Goal: Task Accomplishment & Management: Complete application form

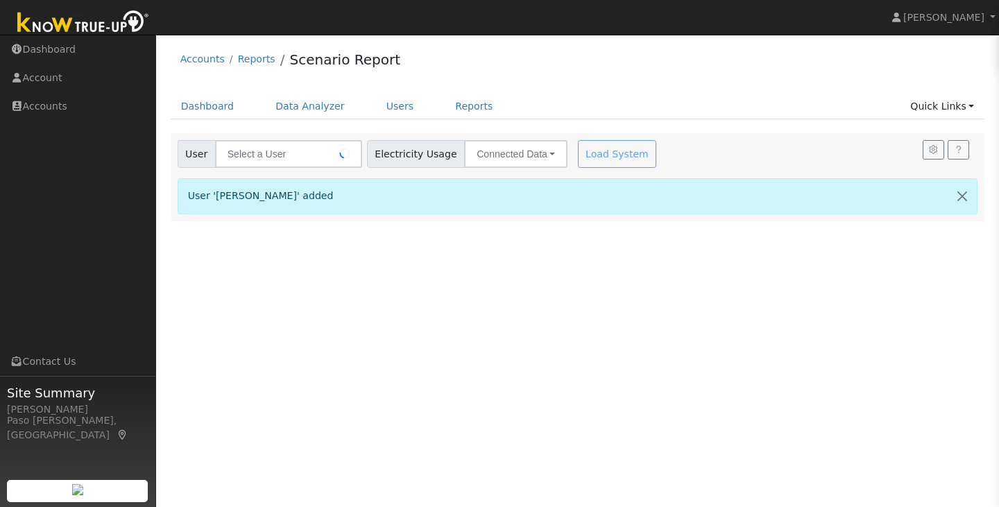
type input "Laura Jacobson"
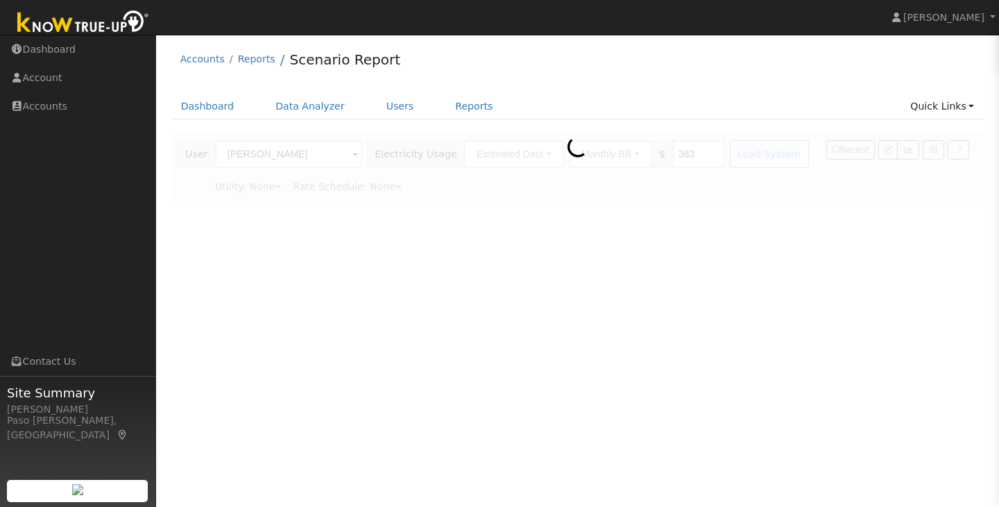
type input "Pacific Gas & Electric"
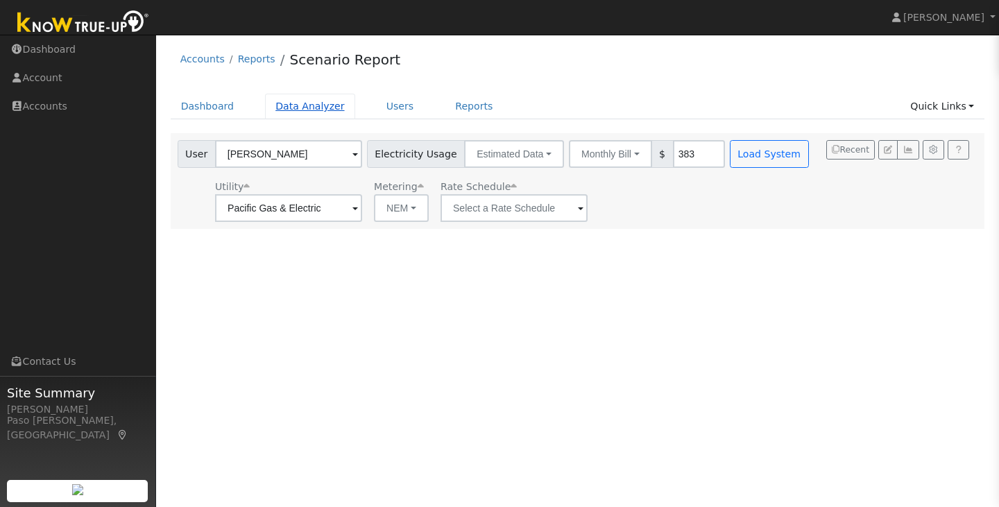
click at [295, 101] on link "Data Analyzer" at bounding box center [310, 107] width 90 height 26
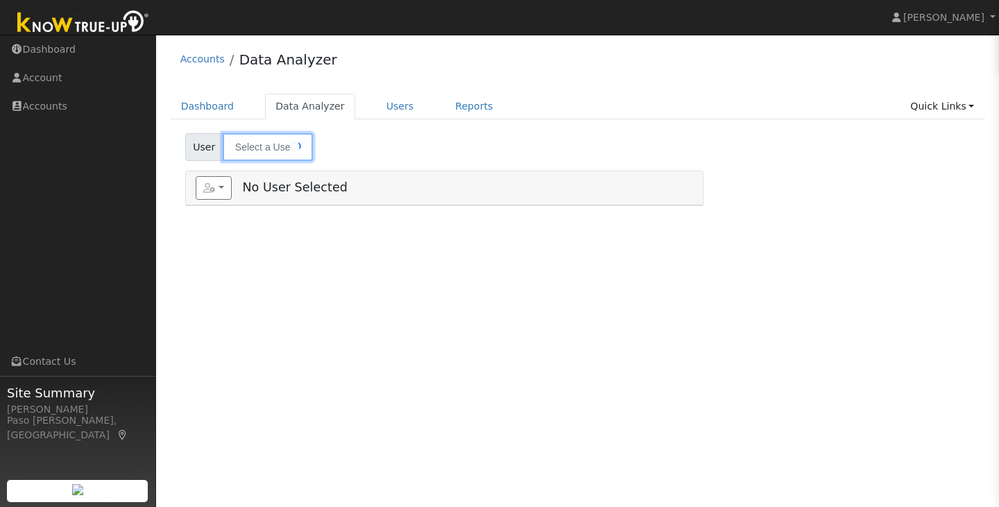
type input "Beckwith 269"
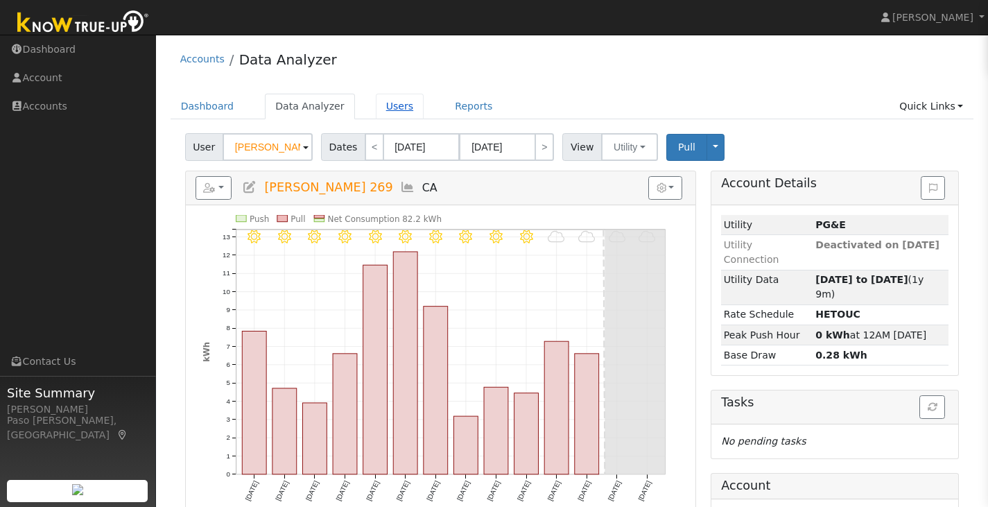
click at [379, 111] on link "Users" at bounding box center [400, 107] width 49 height 26
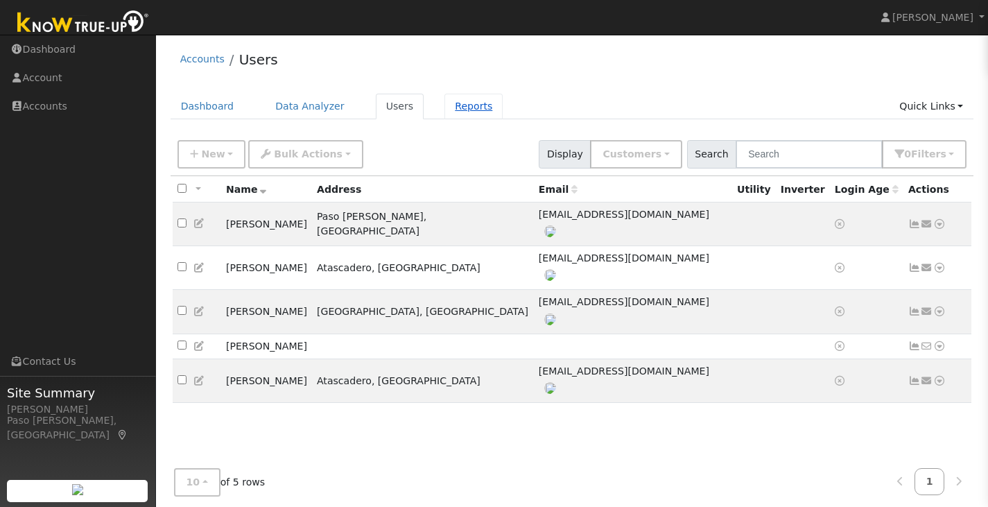
click at [445, 107] on link "Reports" at bounding box center [474, 107] width 58 height 26
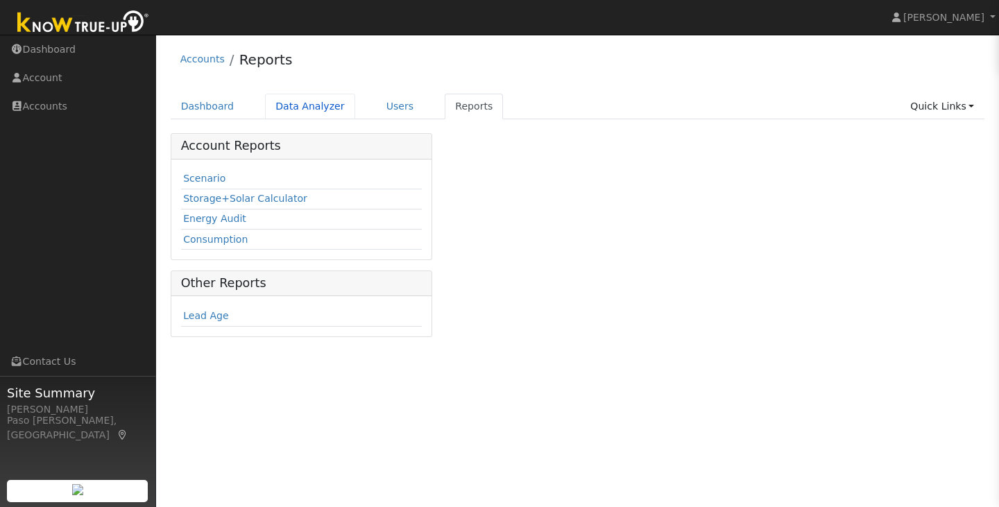
click at [331, 105] on link "Data Analyzer" at bounding box center [310, 107] width 90 height 26
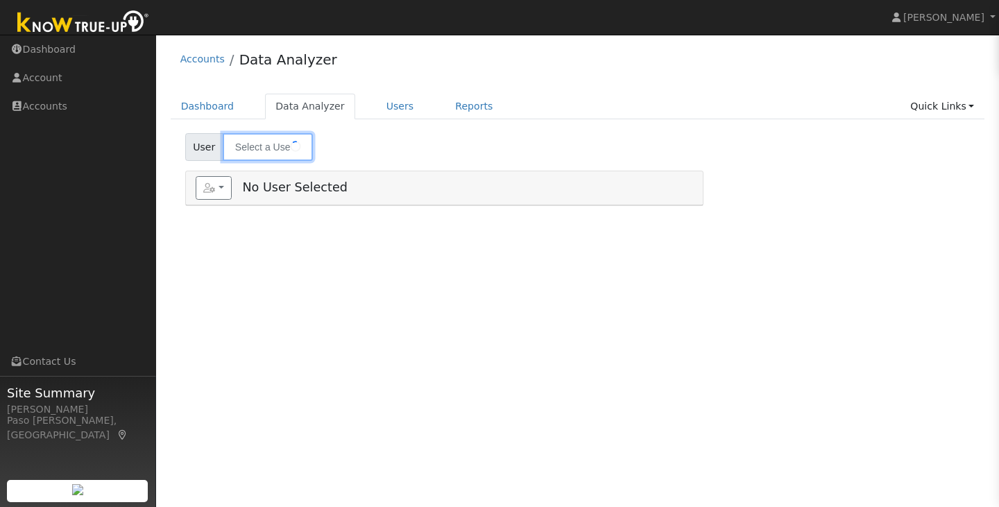
type input "Beckwith 269"
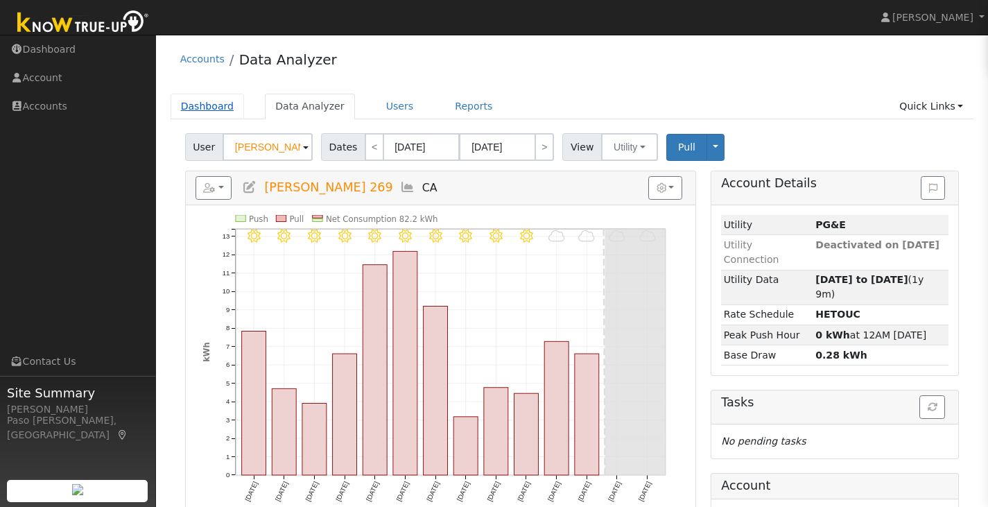
click at [218, 116] on link "Dashboard" at bounding box center [208, 107] width 74 height 26
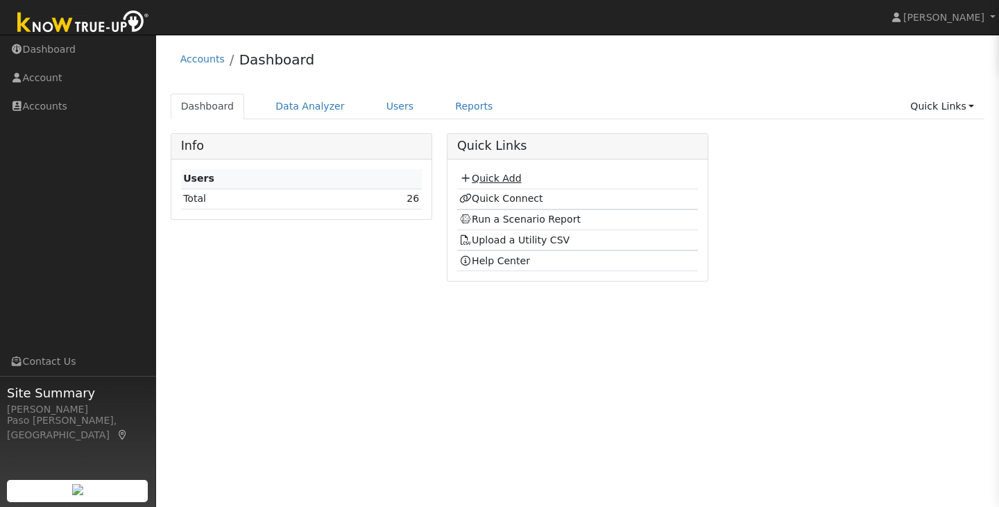
click at [498, 176] on link "Quick Add" at bounding box center [490, 178] width 62 height 11
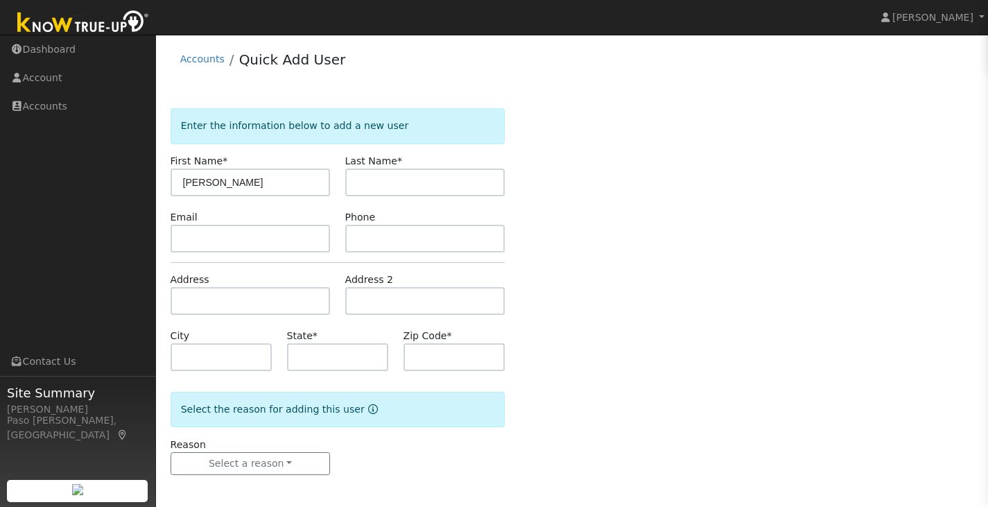
type input "Andrew"
click at [415, 193] on input "text" at bounding box center [425, 183] width 160 height 28
type input "Morey"
click at [290, 348] on input "text" at bounding box center [338, 357] width 102 height 28
type input "CA"
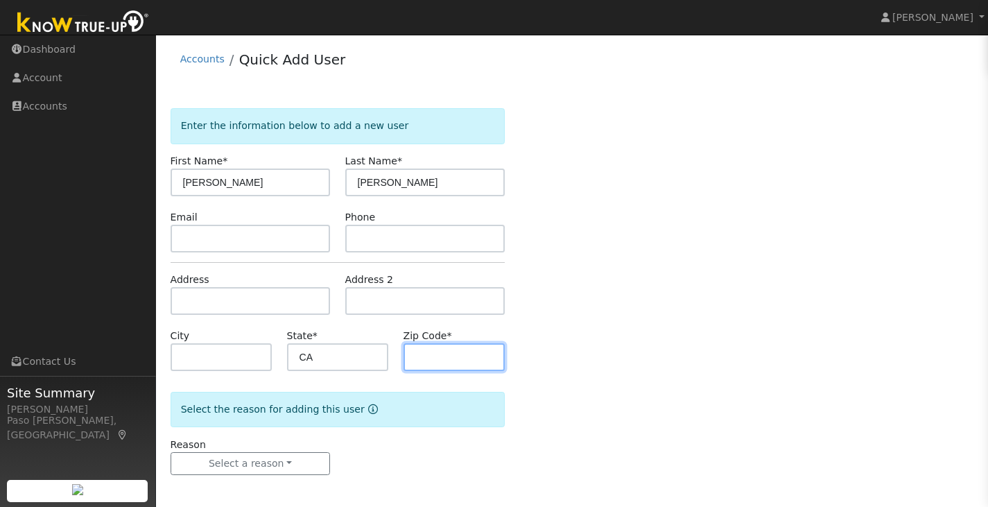
click at [458, 355] on input "text" at bounding box center [455, 357] width 102 height 28
type input "8"
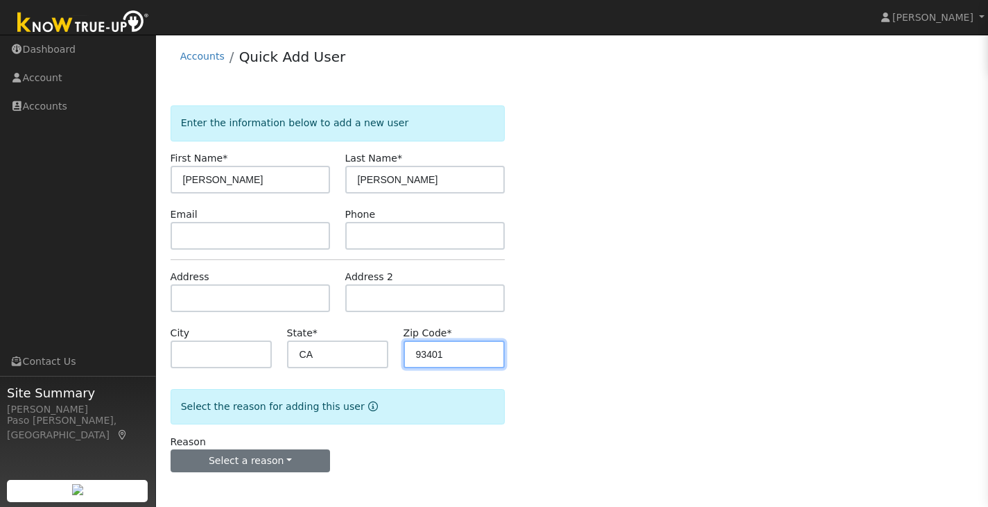
type input "93401"
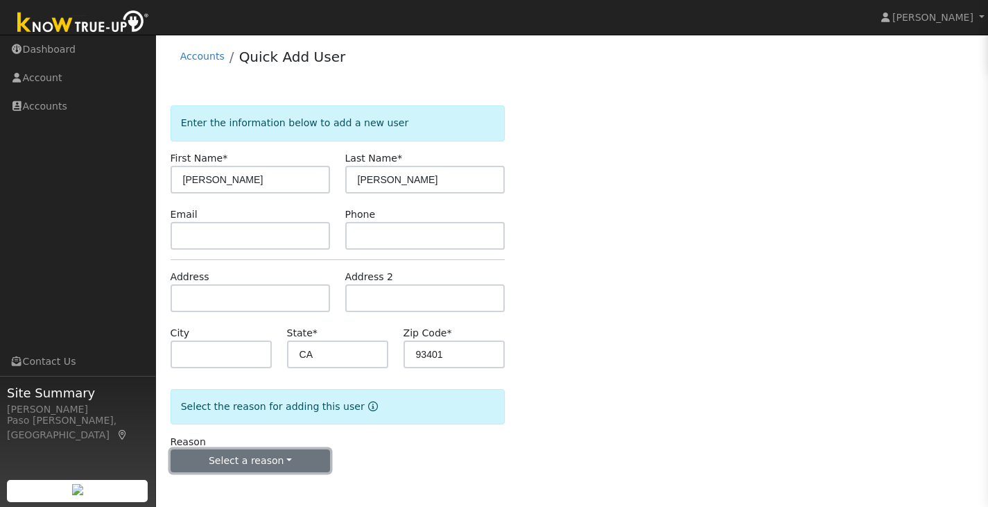
click at [239, 461] on button "Select a reason" at bounding box center [251, 461] width 160 height 24
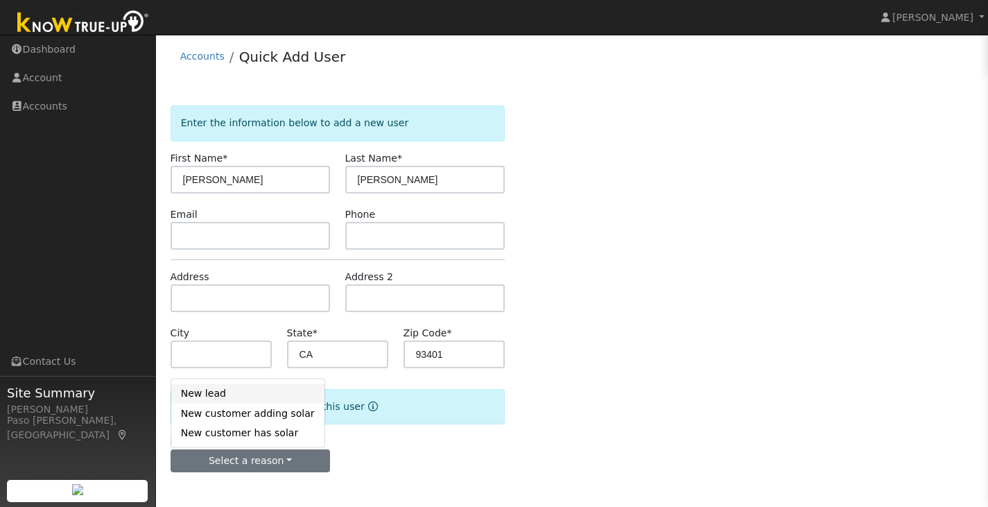
click at [257, 400] on link "New lead" at bounding box center [247, 392] width 153 height 19
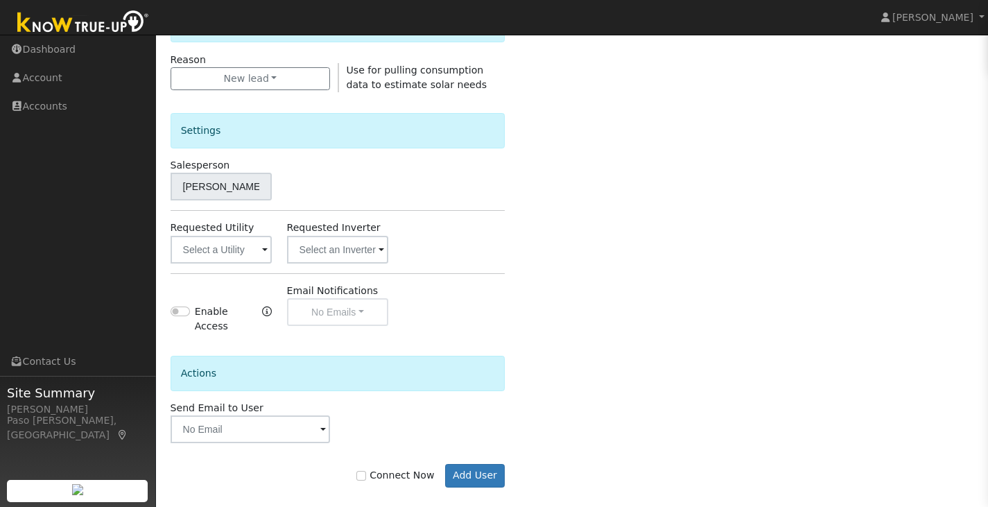
scroll to position [391, 0]
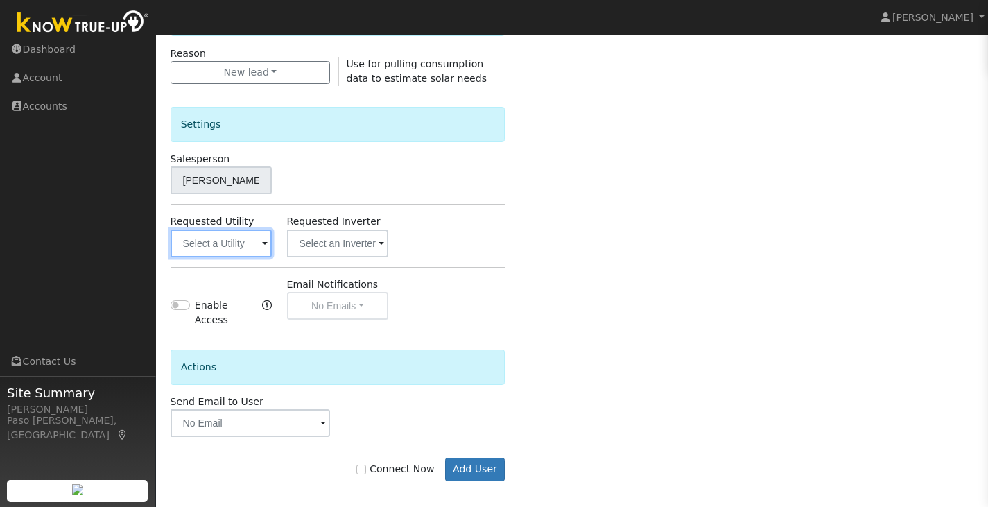
click at [238, 231] on input "text" at bounding box center [222, 244] width 102 height 28
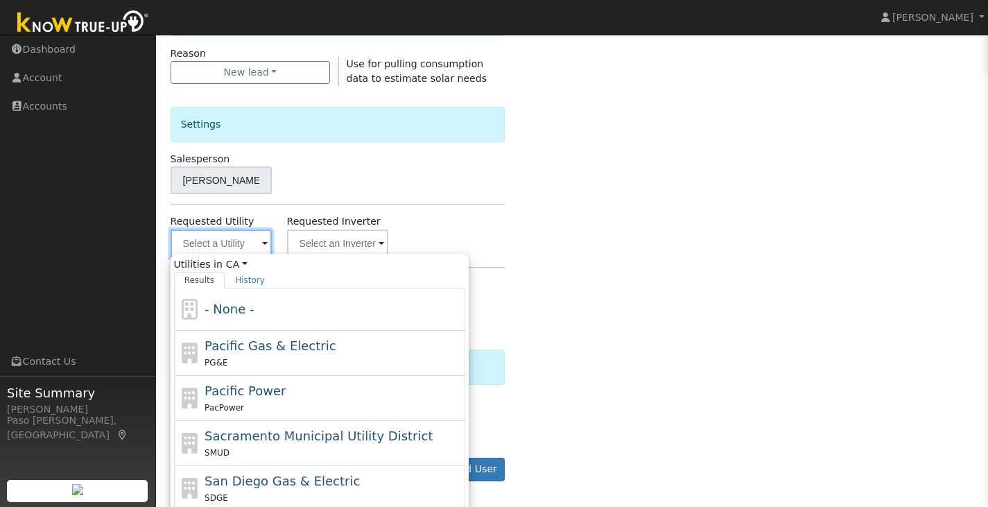
click at [236, 237] on input "text" at bounding box center [222, 244] width 102 height 28
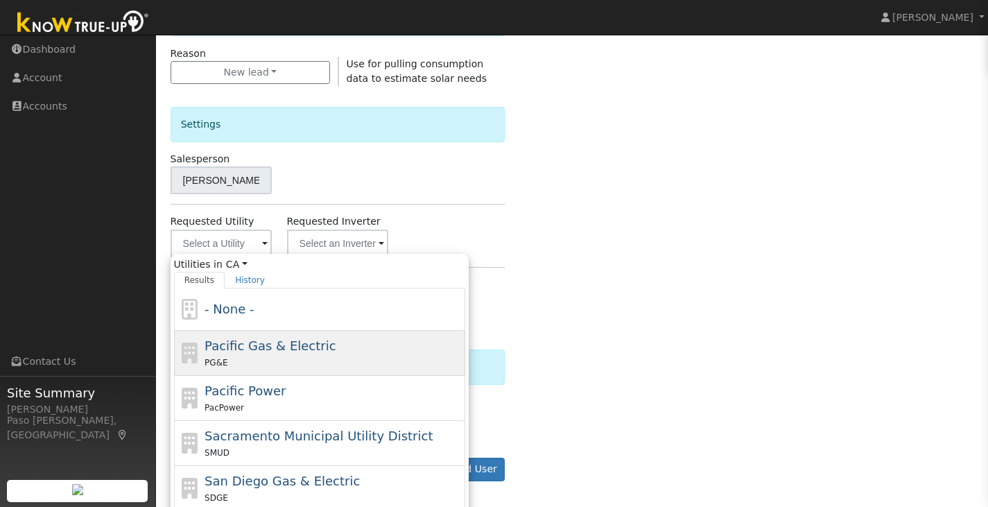
click at [240, 338] on span "Pacific Gas & Electric" at bounding box center [270, 345] width 131 height 15
type input "Pacific Gas & Electric"
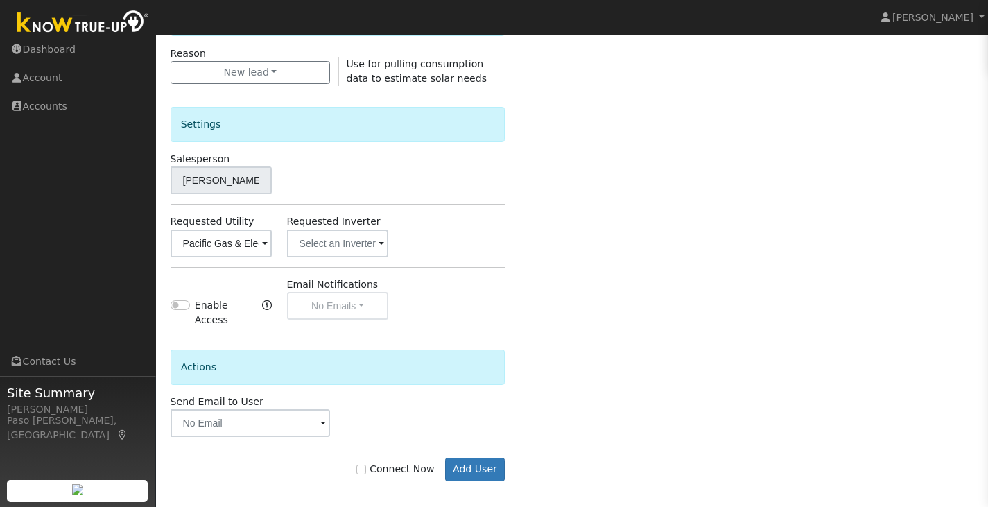
click at [367, 462] on label "Connect Now" at bounding box center [395, 469] width 78 height 15
click at [366, 465] on input "Connect Now" at bounding box center [361, 470] width 10 height 10
checkbox input "true"
click at [468, 467] on button "Add User" at bounding box center [475, 470] width 60 height 24
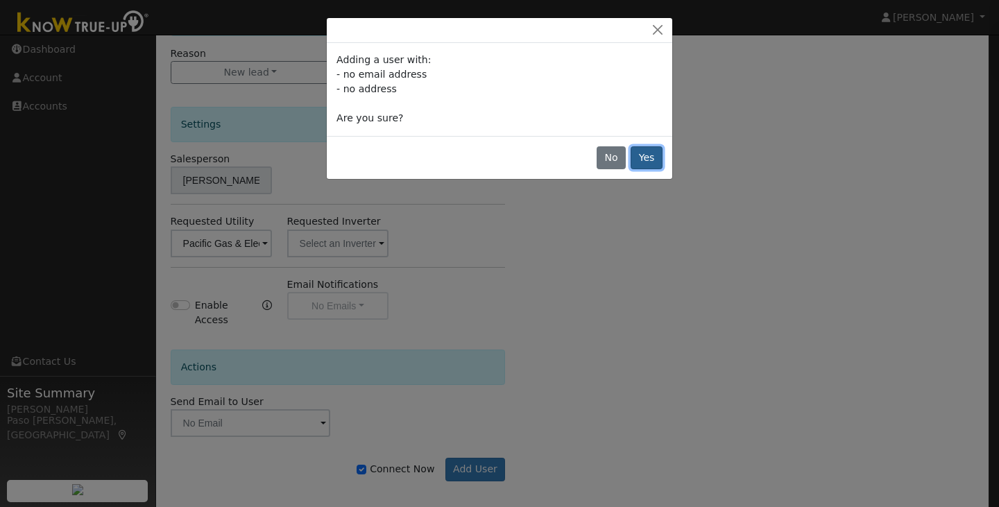
click at [659, 155] on button "Yes" at bounding box center [646, 158] width 32 height 24
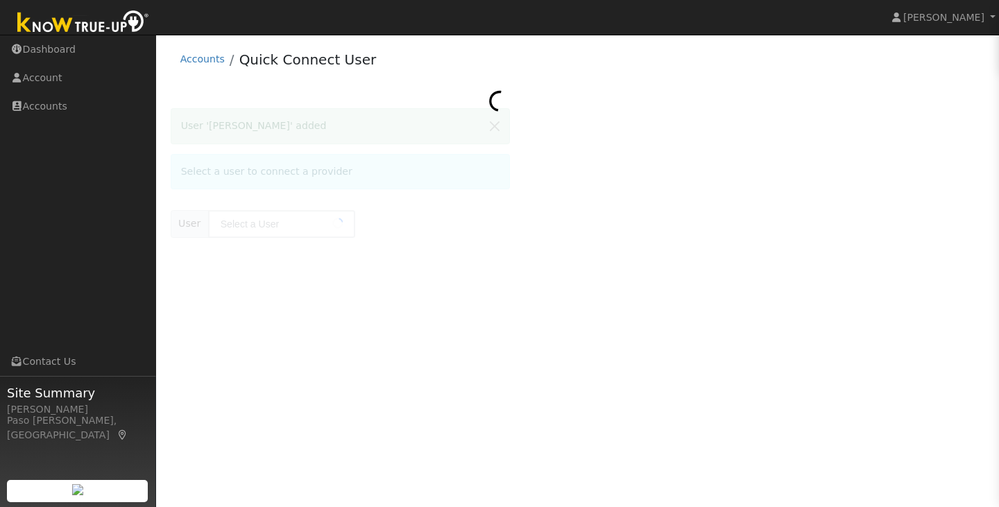
type input "[PERSON_NAME]"
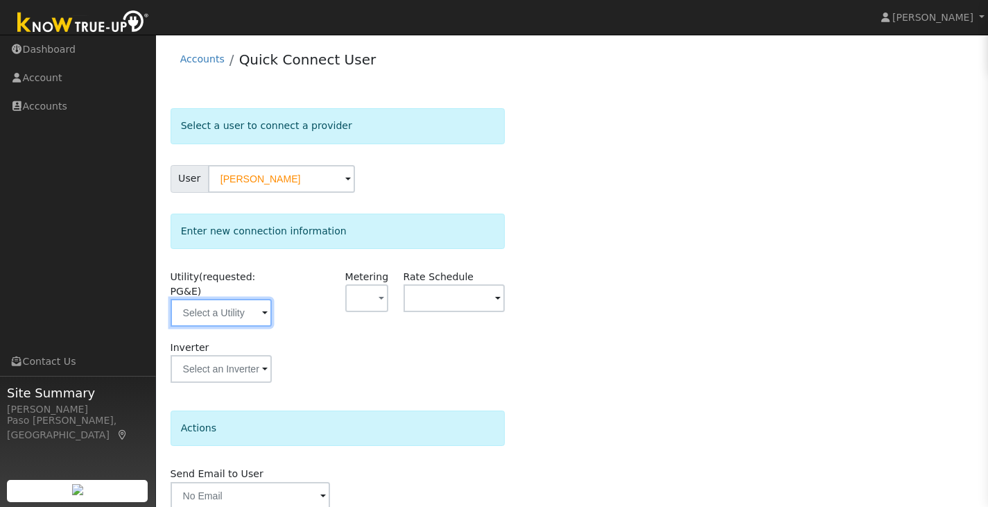
click at [255, 325] on input "text" at bounding box center [222, 313] width 102 height 28
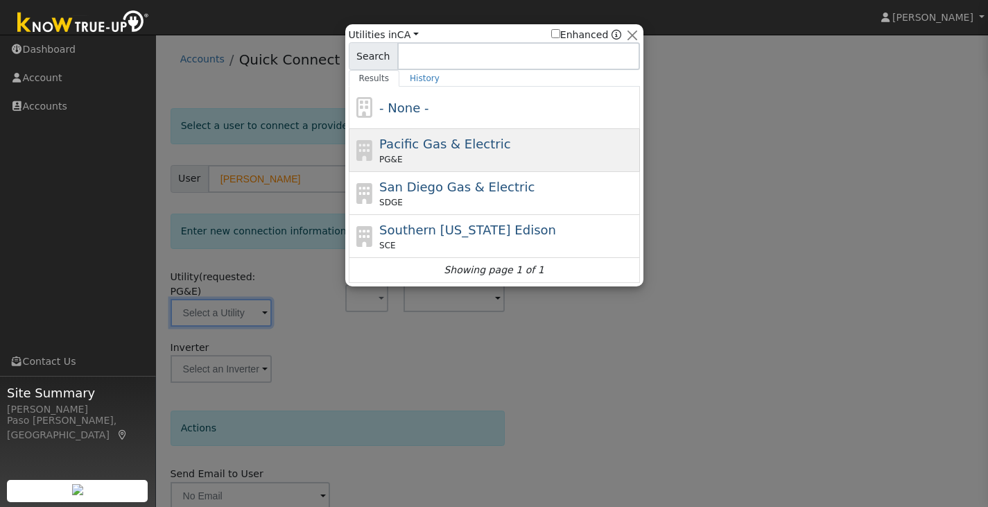
click at [387, 151] on span "Pacific Gas & Electric" at bounding box center [444, 144] width 131 height 15
type input "PG&E"
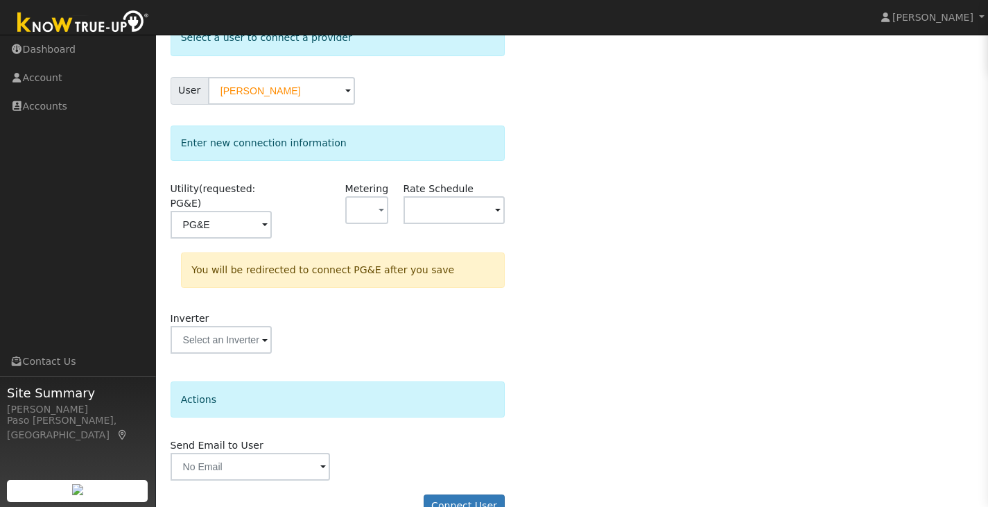
scroll to position [119, 0]
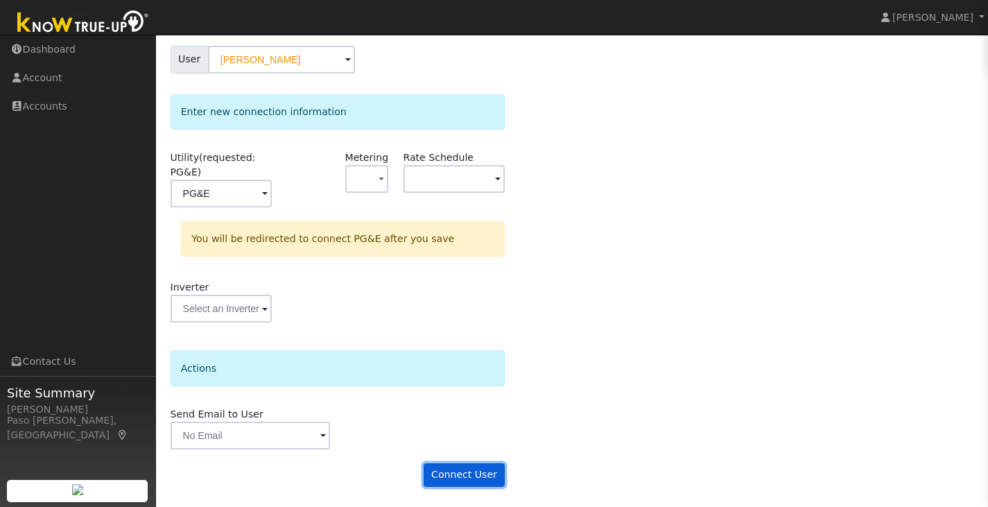
click at [476, 477] on button "Connect User" at bounding box center [465, 475] width 82 height 24
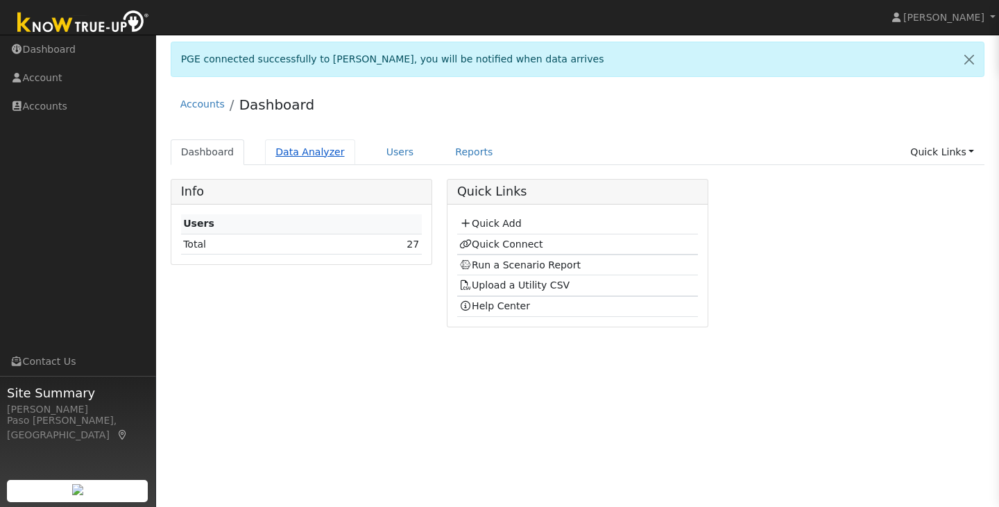
click at [301, 155] on link "Data Analyzer" at bounding box center [310, 152] width 90 height 26
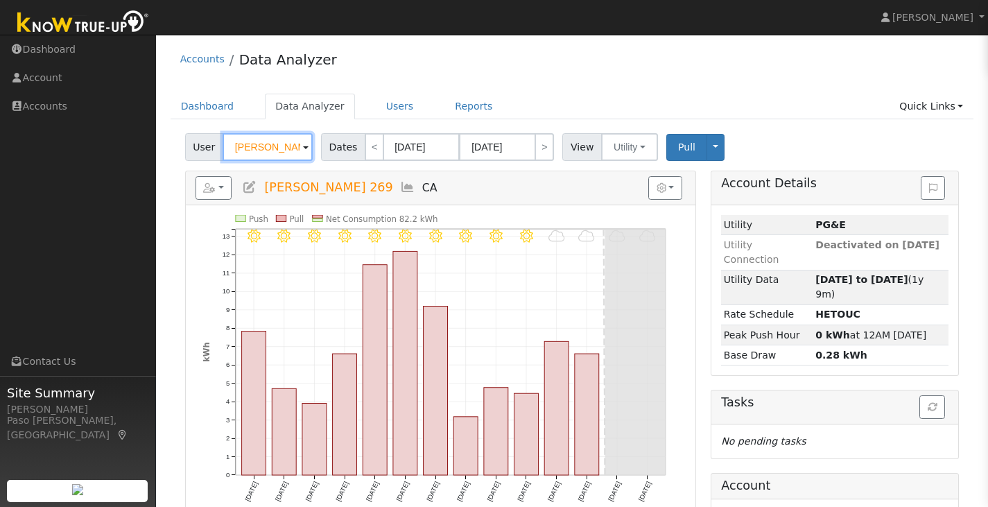
click at [286, 152] on input "[PERSON_NAME] 269" at bounding box center [268, 147] width 90 height 28
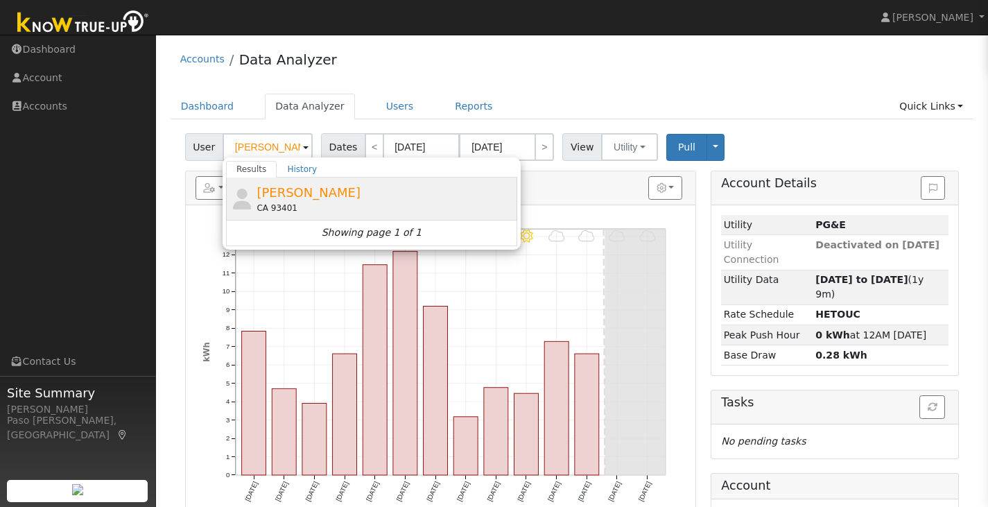
click at [291, 187] on span "[PERSON_NAME]" at bounding box center [309, 192] width 104 height 15
type input "[PERSON_NAME]"
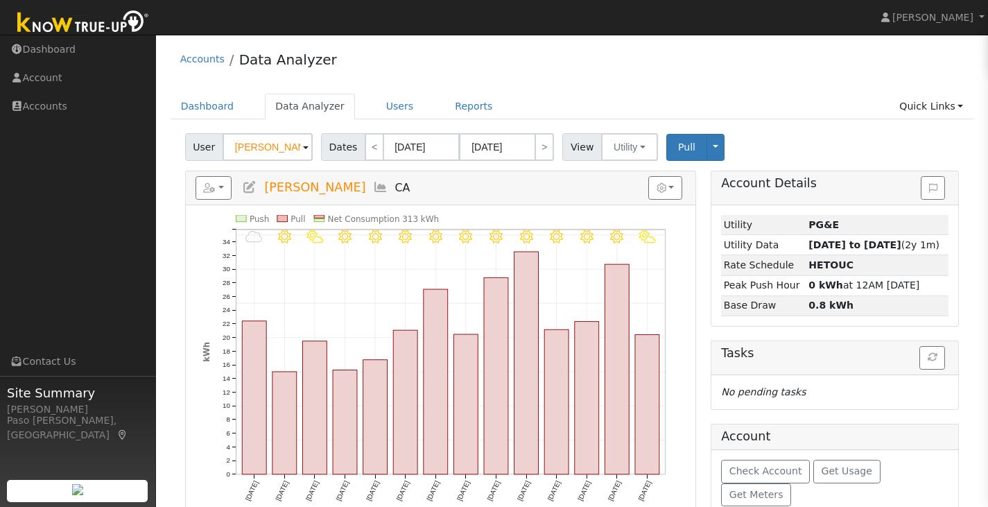
scroll to position [24, 0]
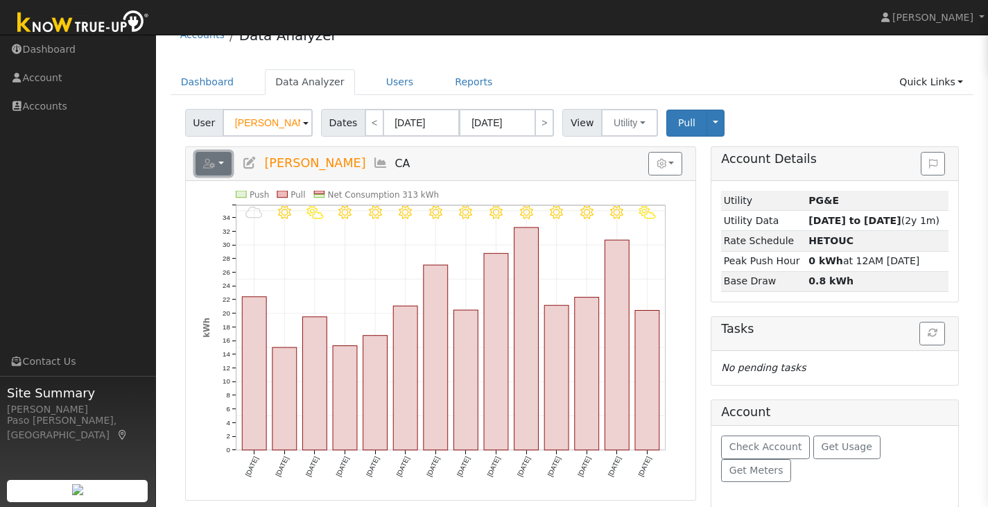
click at [223, 162] on button "button" at bounding box center [214, 164] width 37 height 24
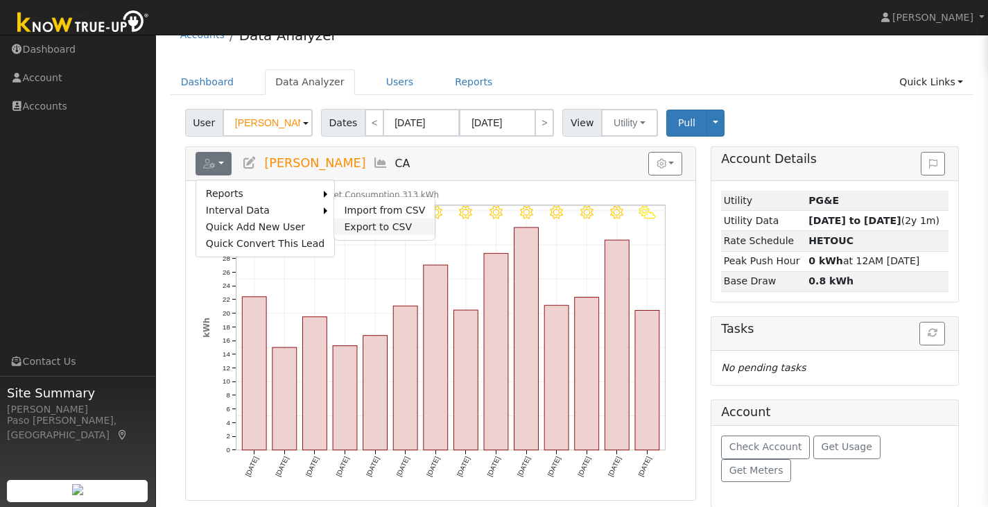
click at [348, 225] on link "Export to CSV" at bounding box center [384, 226] width 101 height 17
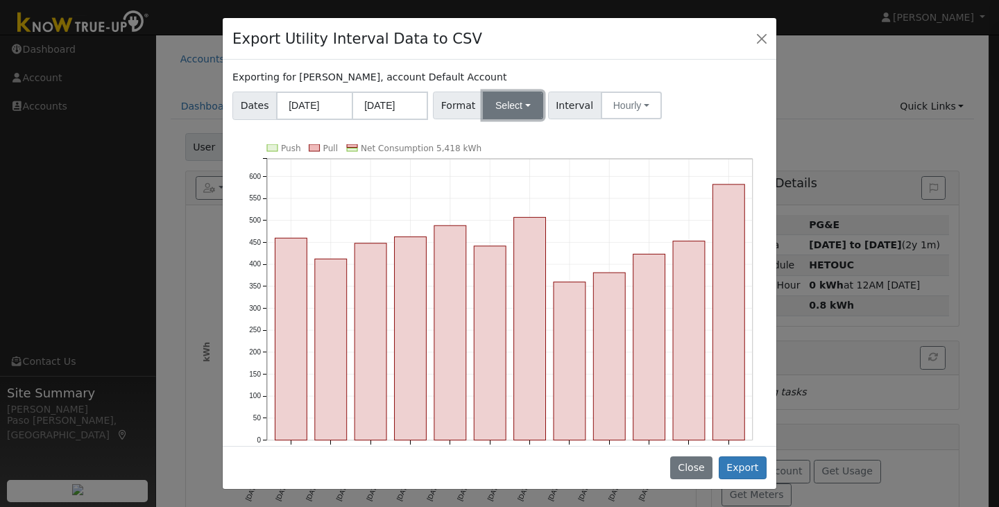
click at [492, 108] on button "Select" at bounding box center [513, 106] width 60 height 28
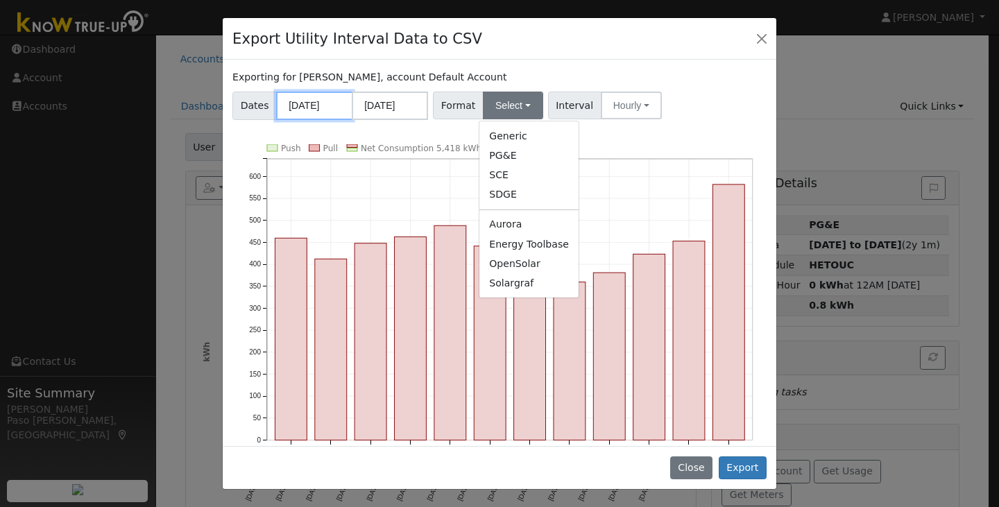
click at [313, 110] on input "[DATE]" at bounding box center [314, 106] width 76 height 28
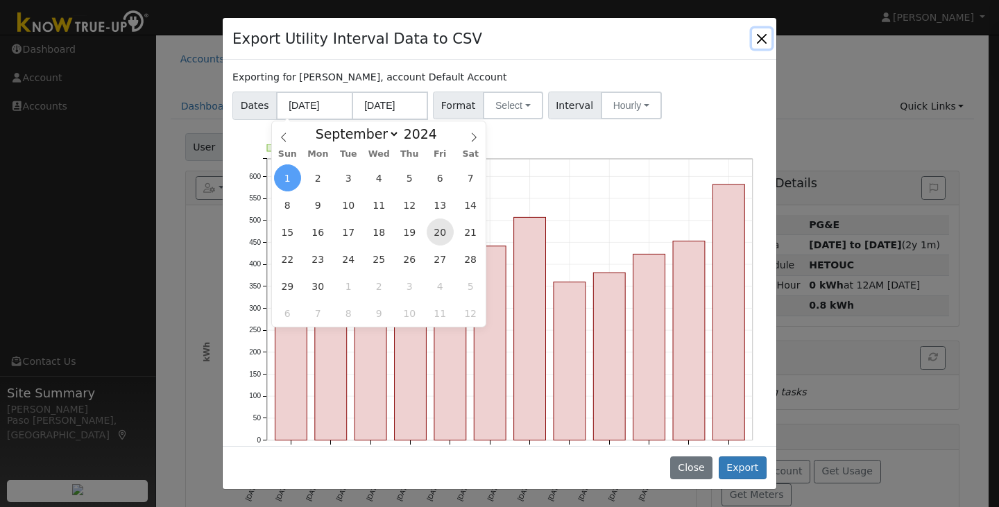
click at [432, 235] on span "20" at bounding box center [439, 231] width 27 height 27
type input "[DATE]"
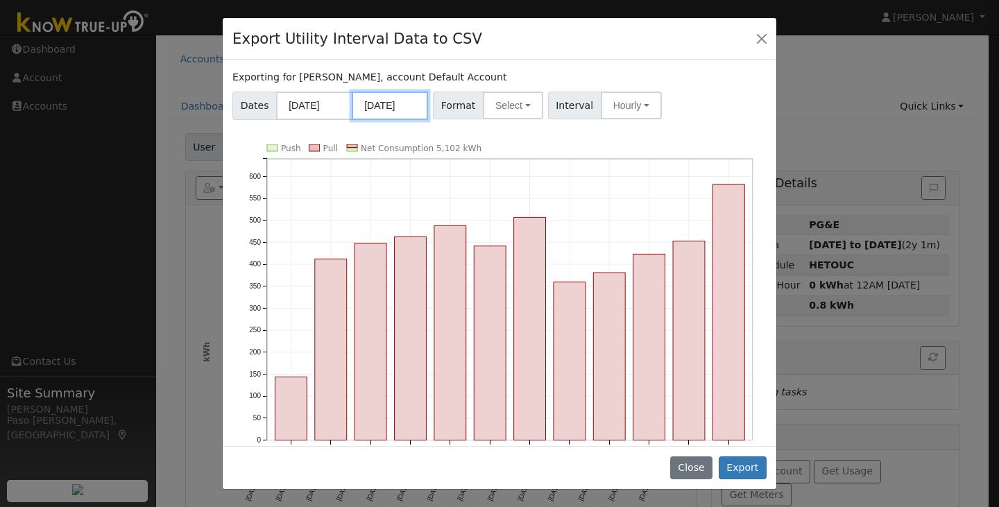
click at [381, 106] on input "[DATE]" at bounding box center [390, 106] width 76 height 28
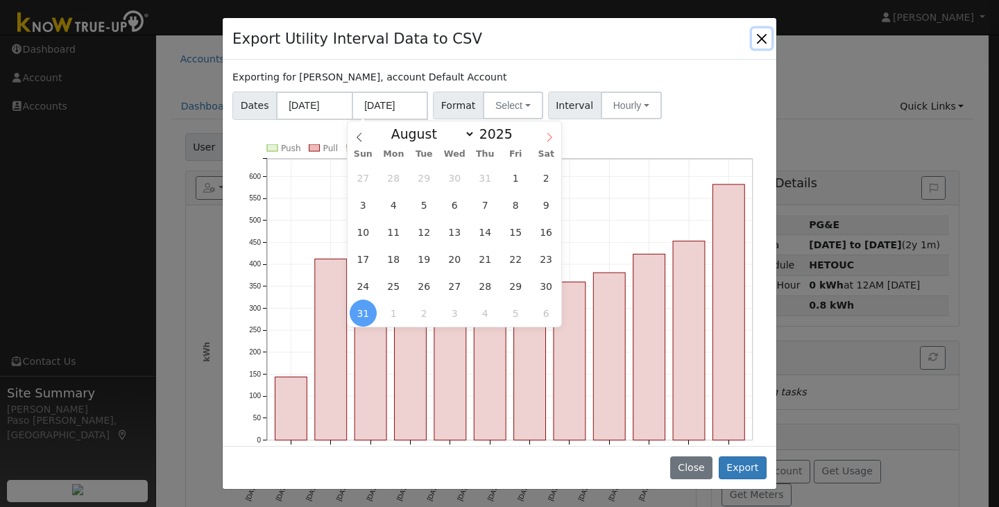
click at [544, 138] on icon at bounding box center [549, 137] width 10 height 10
select select "8"
click at [550, 223] on span "20" at bounding box center [546, 231] width 27 height 27
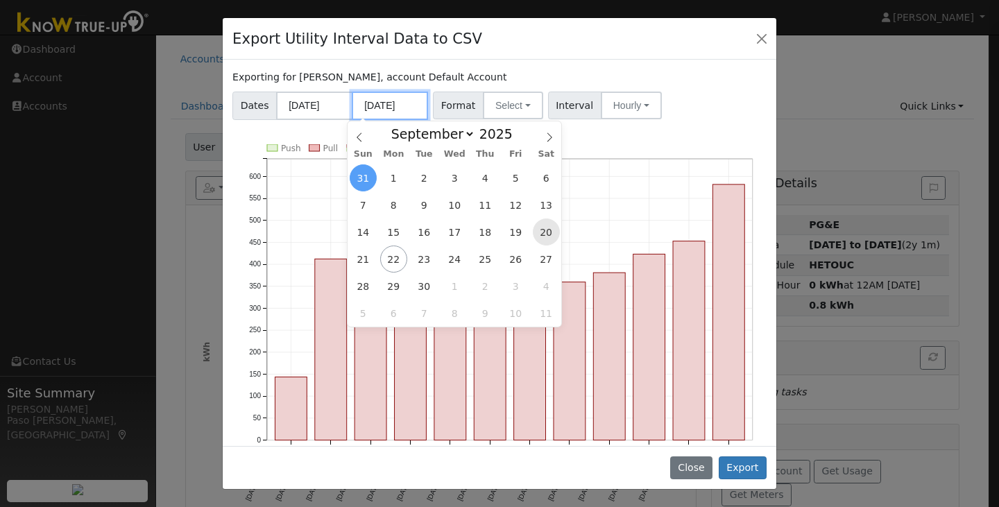
type input "[DATE]"
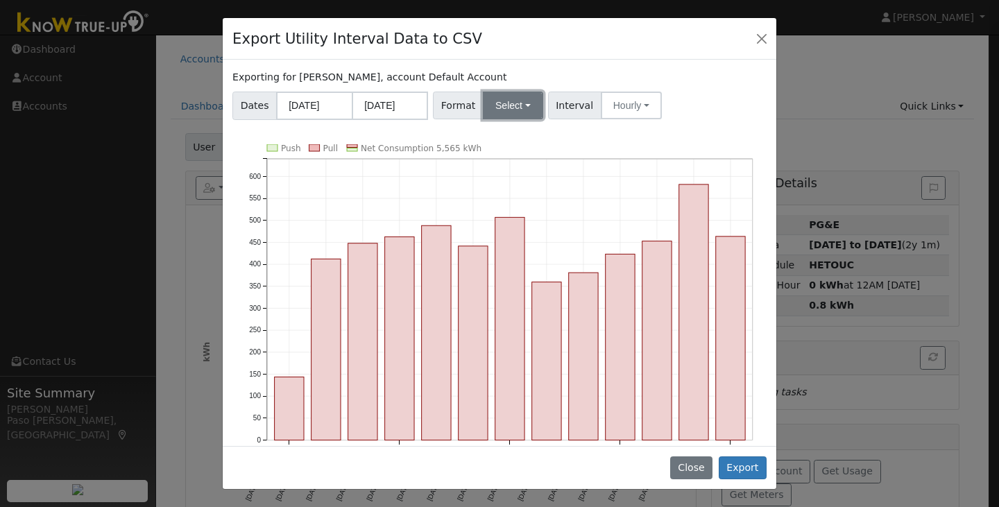
click at [503, 110] on button "Select" at bounding box center [513, 106] width 60 height 28
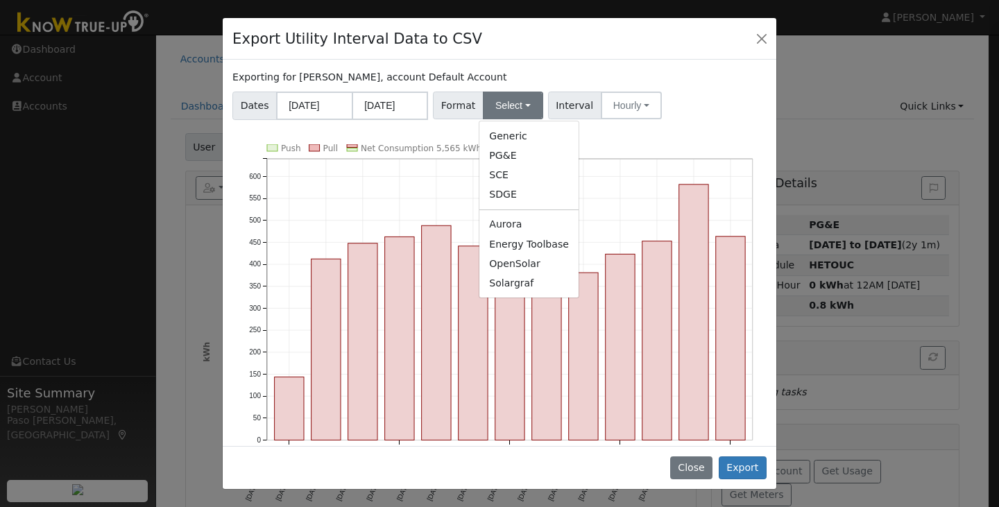
click at [507, 132] on link "Generic" at bounding box center [528, 135] width 99 height 19
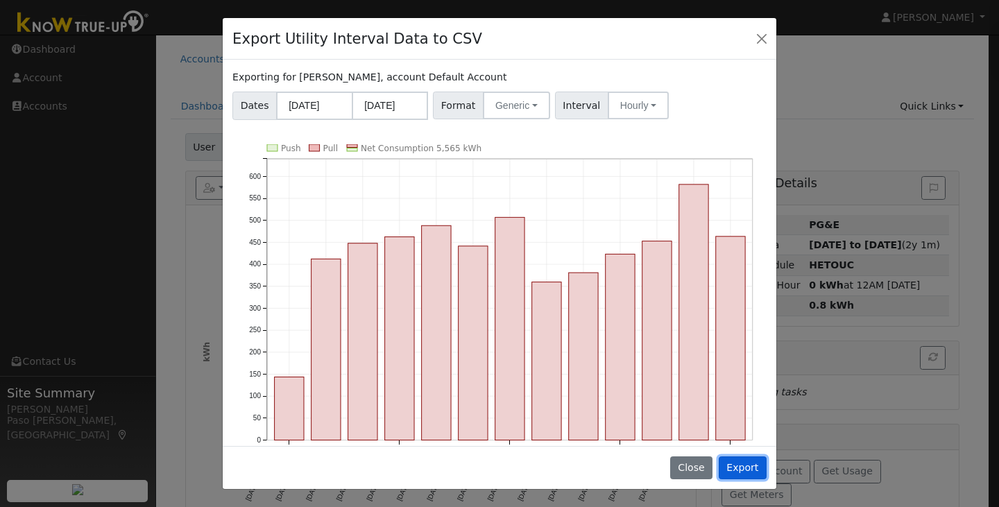
click at [743, 470] on button "Export" at bounding box center [742, 468] width 48 height 24
